Goal: Information Seeking & Learning: Learn about a topic

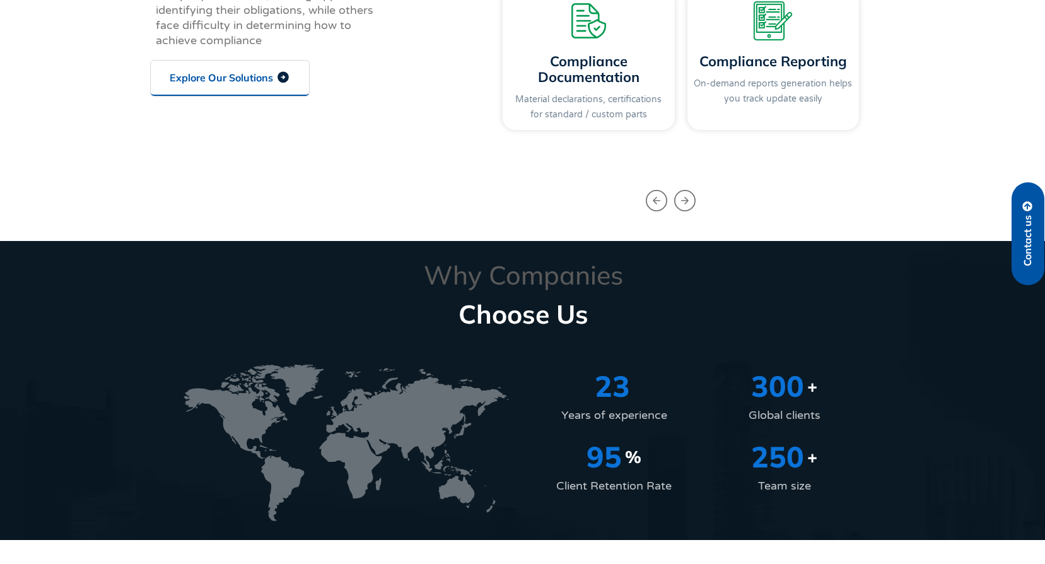
scroll to position [1576, 0]
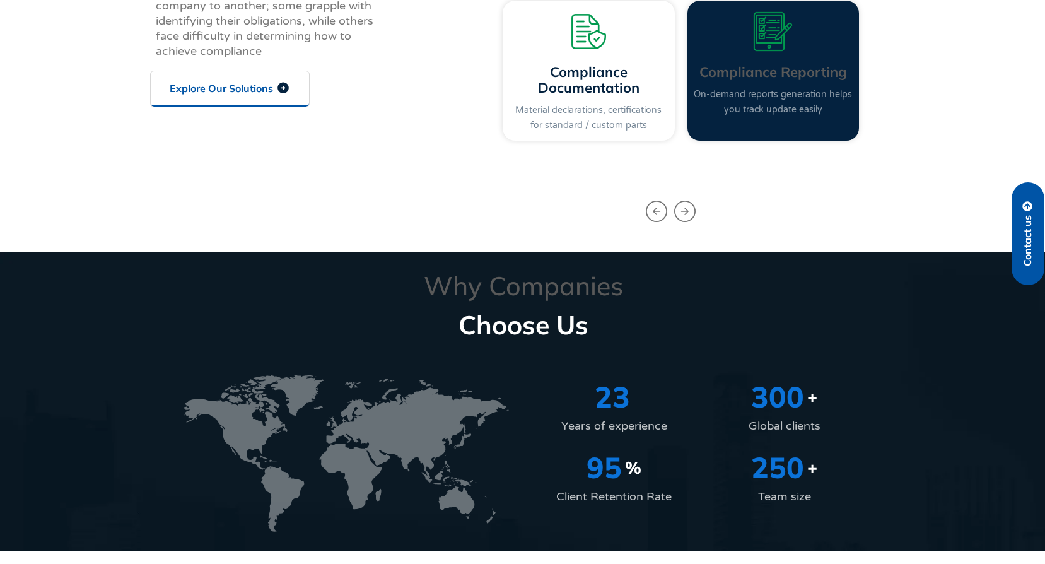
click at [770, 74] on link "Compliance Reporting" at bounding box center [772, 71] width 148 height 18
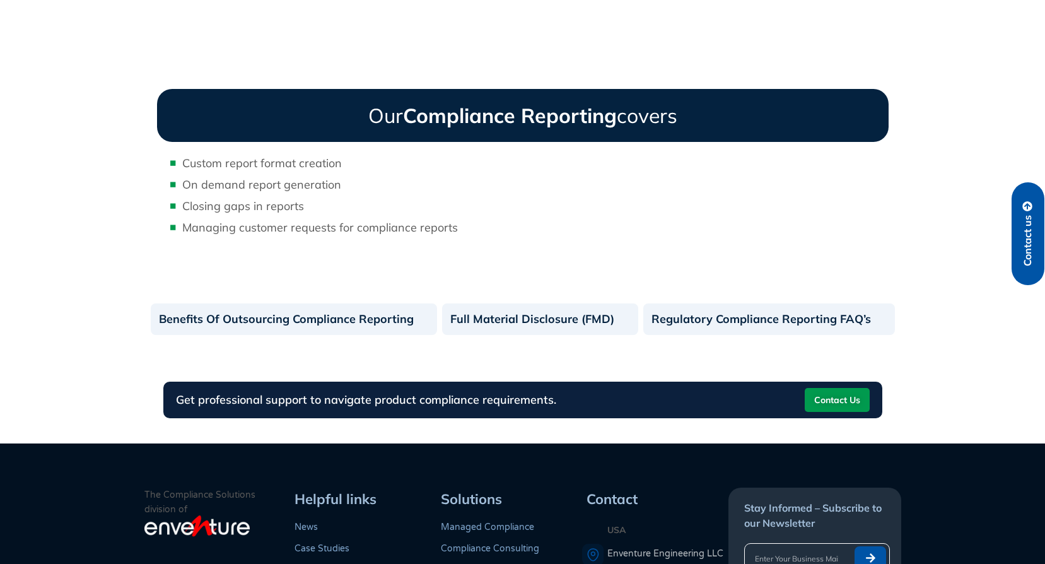
scroll to position [756, 0]
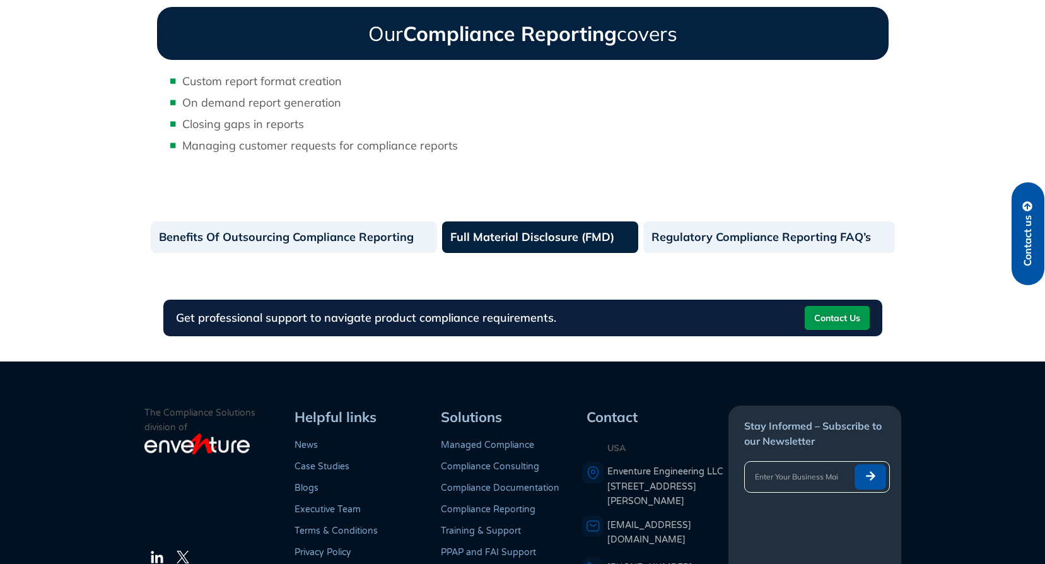
click at [584, 236] on link "Full Material Disclosure (FMD)" at bounding box center [540, 237] width 196 height 32
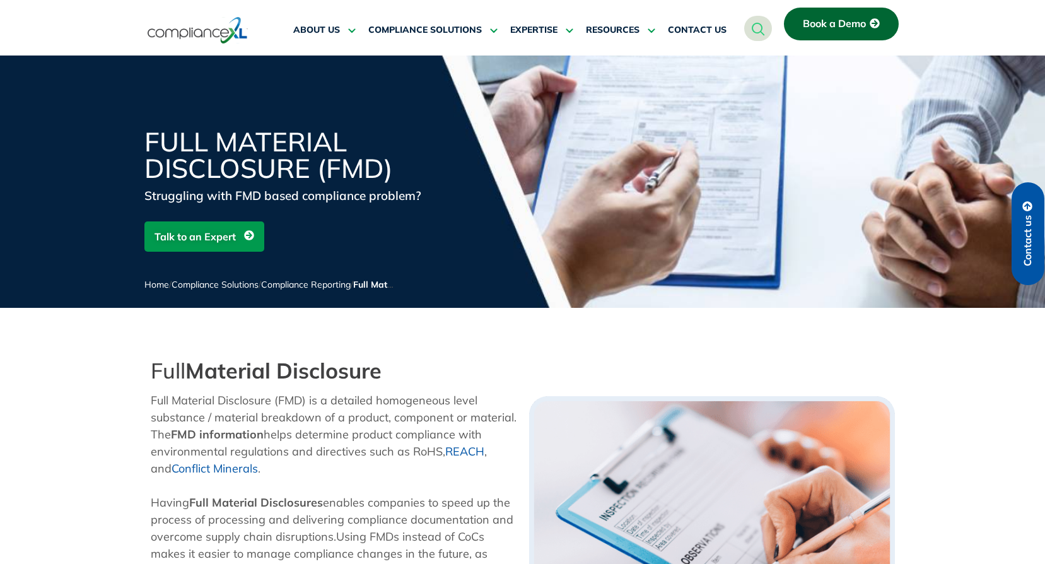
click at [751, 20] on link "navsearch-button" at bounding box center [758, 28] width 28 height 25
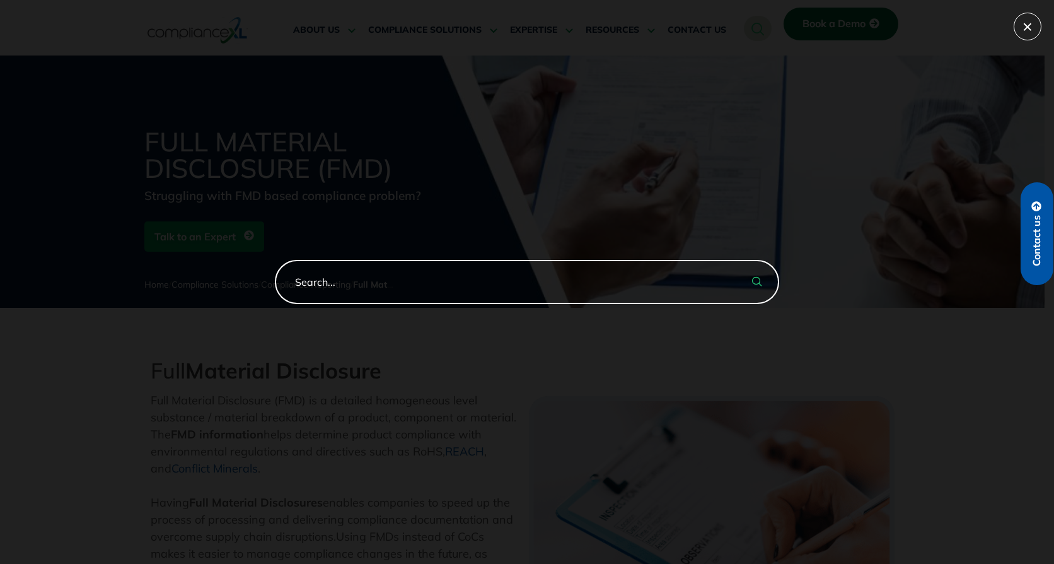
click at [505, 274] on input "search-form" at bounding box center [527, 282] width 504 height 44
type input "EPR"
click at [735, 260] on button "search-button" at bounding box center [757, 282] width 44 height 44
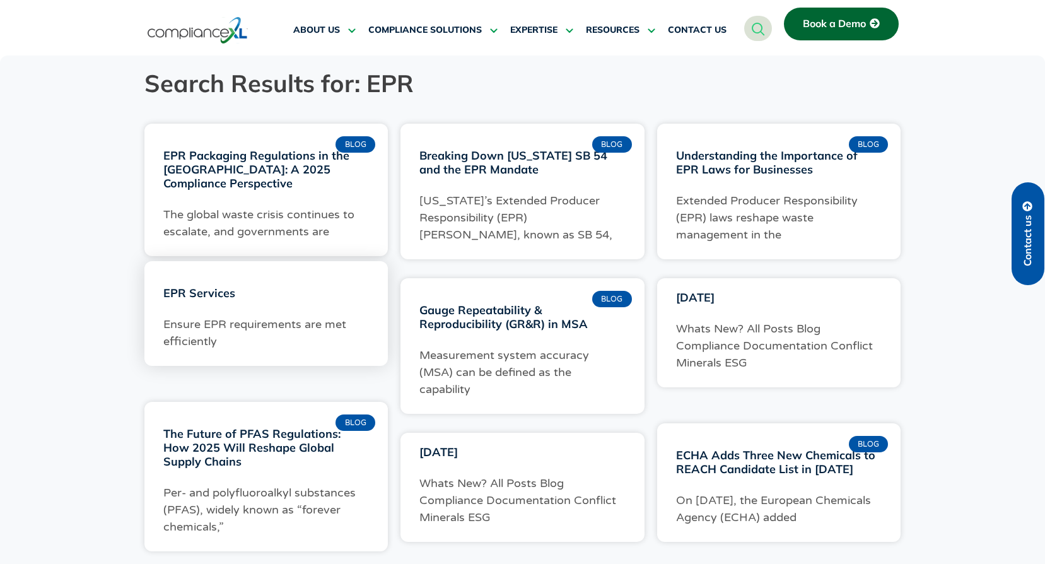
click at [233, 316] on p "Ensure EPR requirements are met efficiently" at bounding box center [266, 333] width 206 height 34
click at [217, 291] on link "EPR Services" at bounding box center [199, 293] width 72 height 14
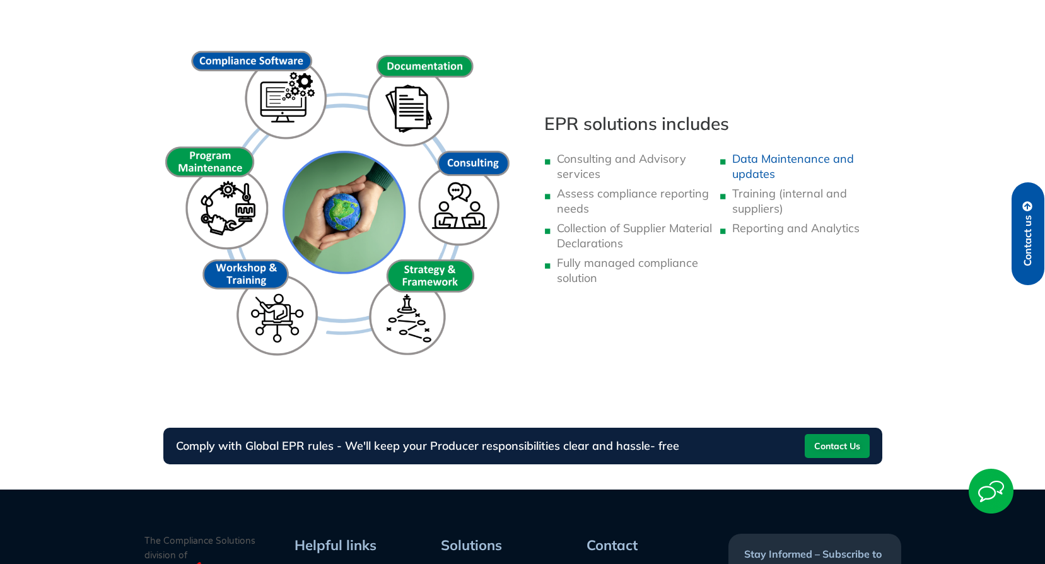
scroll to position [819, 0]
